Goal: Information Seeking & Learning: Learn about a topic

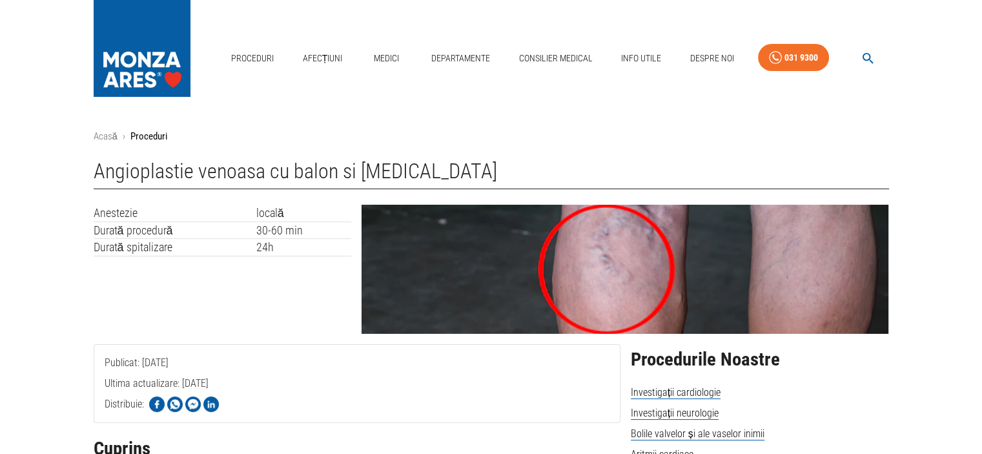
scroll to position [215, 0]
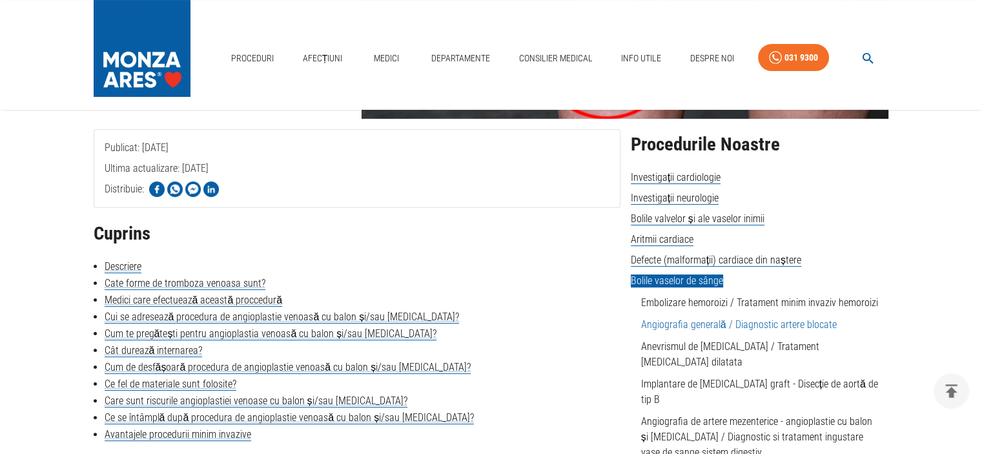
click at [768, 322] on link "Angiografia generală / Diagnostic artere blocate" at bounding box center [739, 324] width 196 height 12
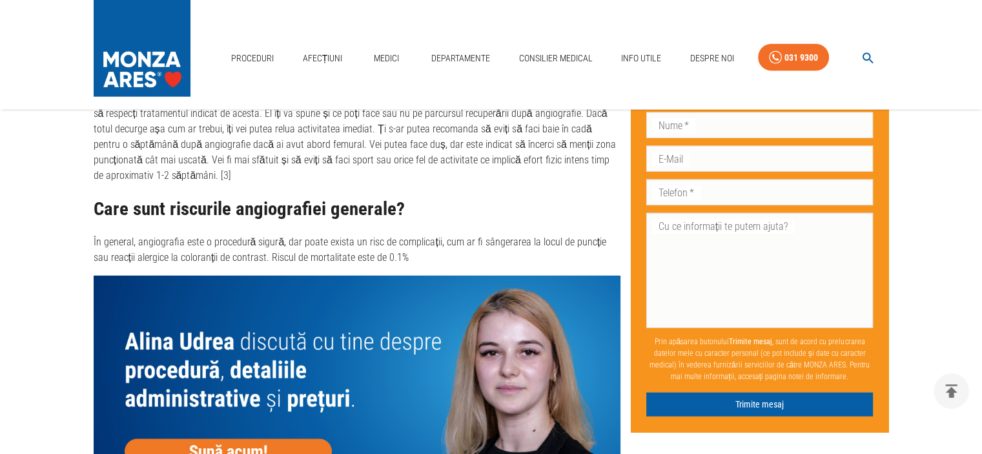
scroll to position [3443, 0]
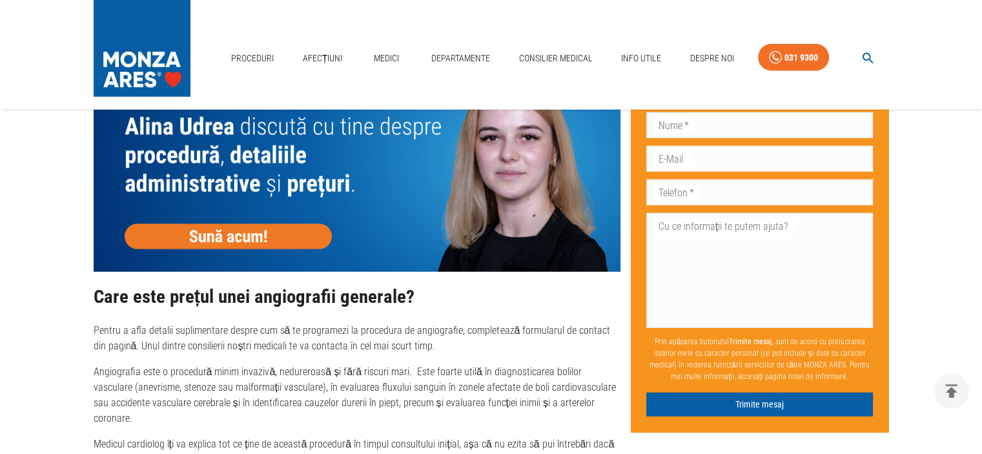
type textarea "0"
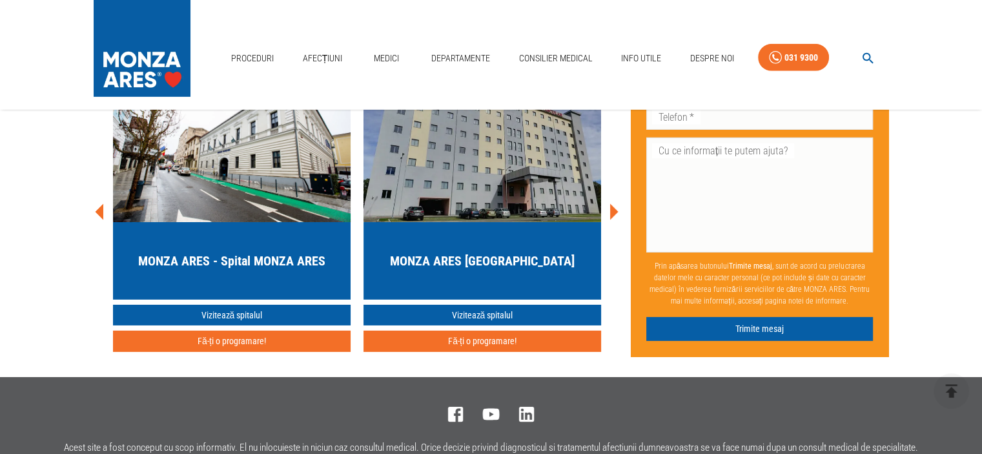
scroll to position [4141, 0]
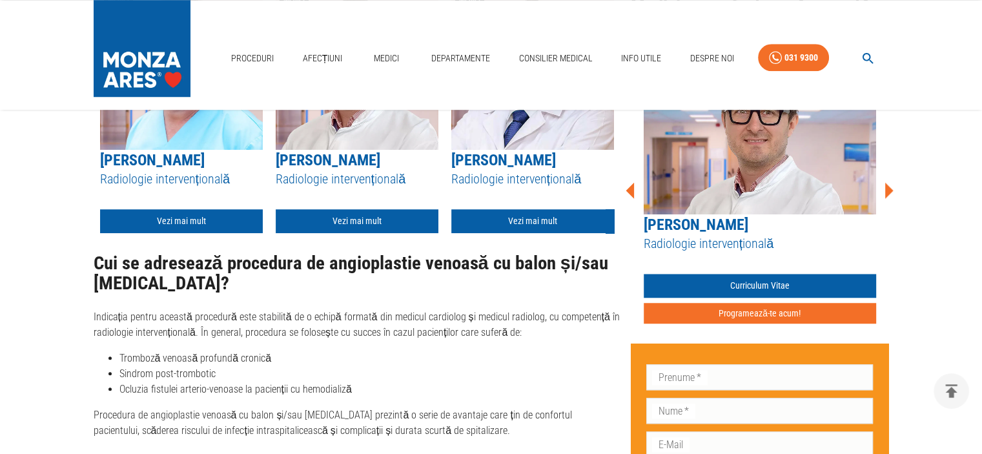
scroll to position [861, 0]
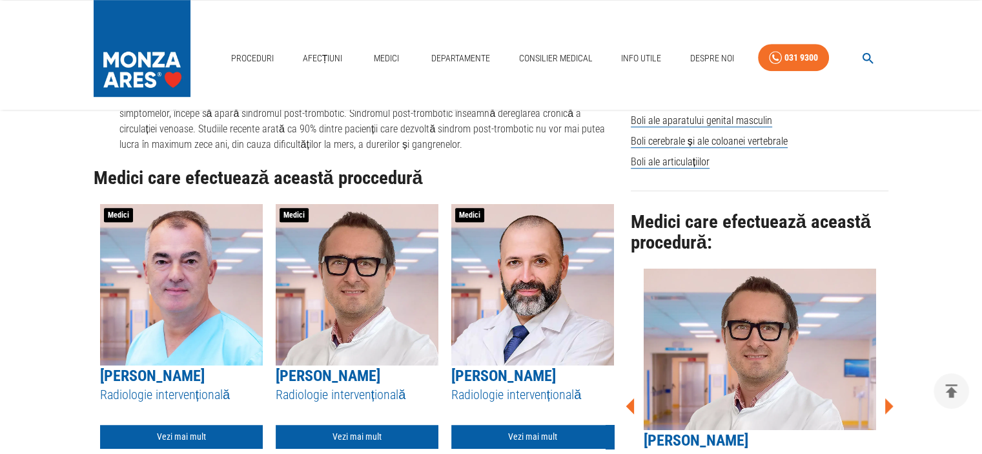
click at [890, 398] on icon at bounding box center [889, 406] width 8 height 16
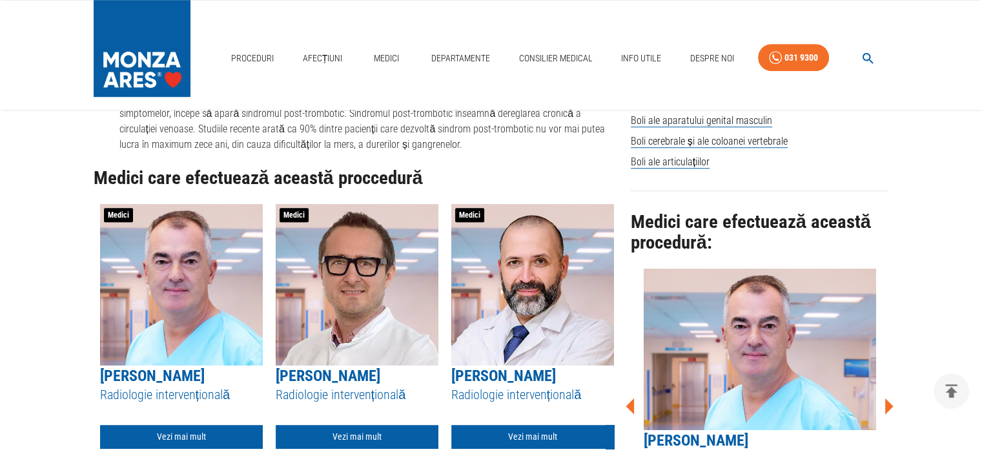
click at [890, 398] on icon at bounding box center [889, 406] width 8 height 16
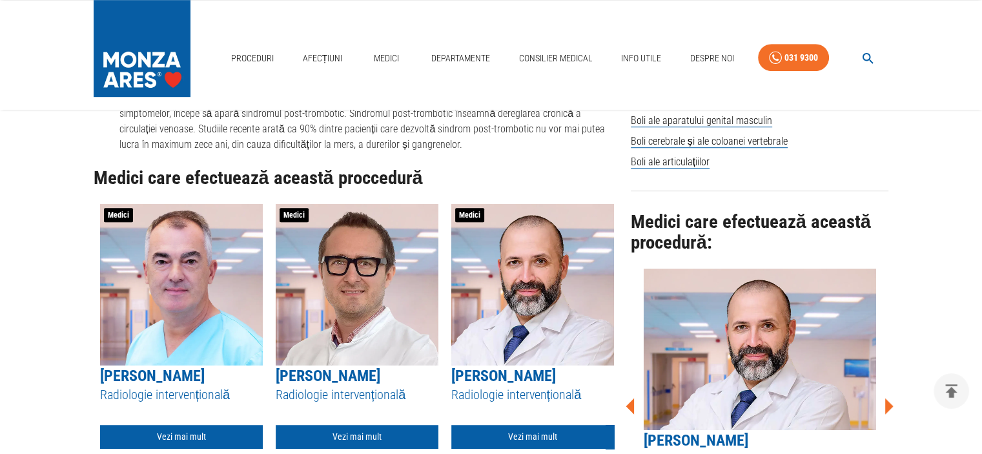
click at [890, 398] on icon at bounding box center [889, 406] width 8 height 16
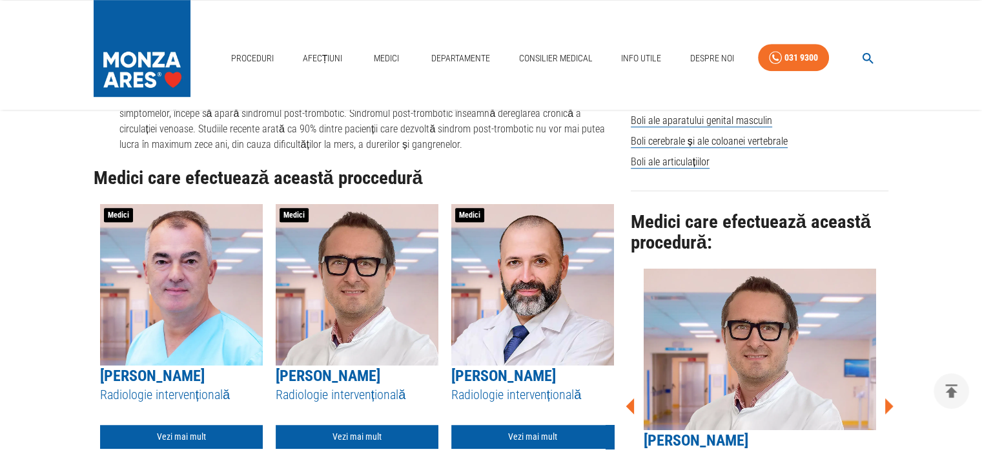
click at [890, 398] on icon at bounding box center [889, 406] width 8 height 16
